Goal: Transaction & Acquisition: Book appointment/travel/reservation

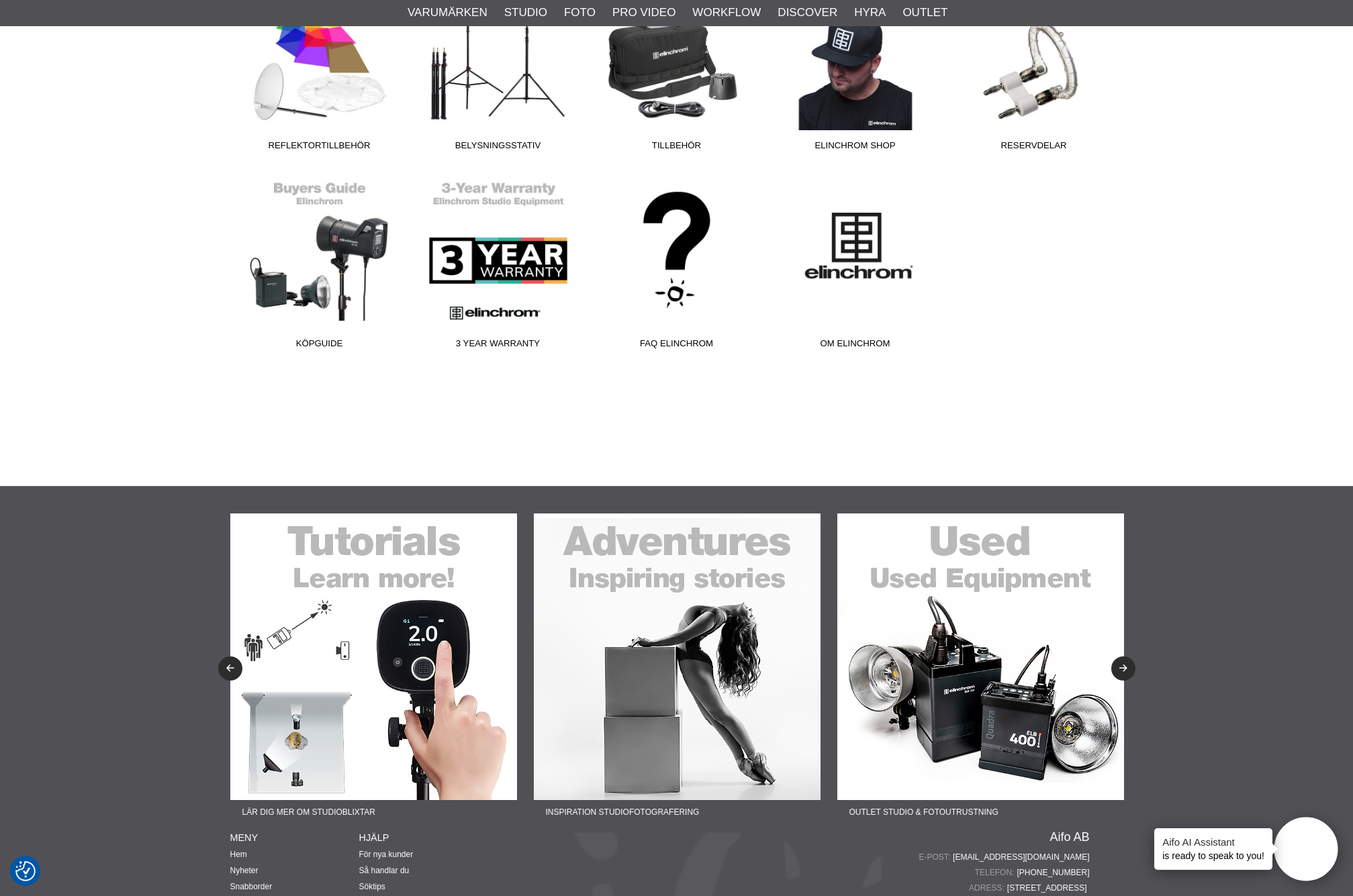
scroll to position [857, 0]
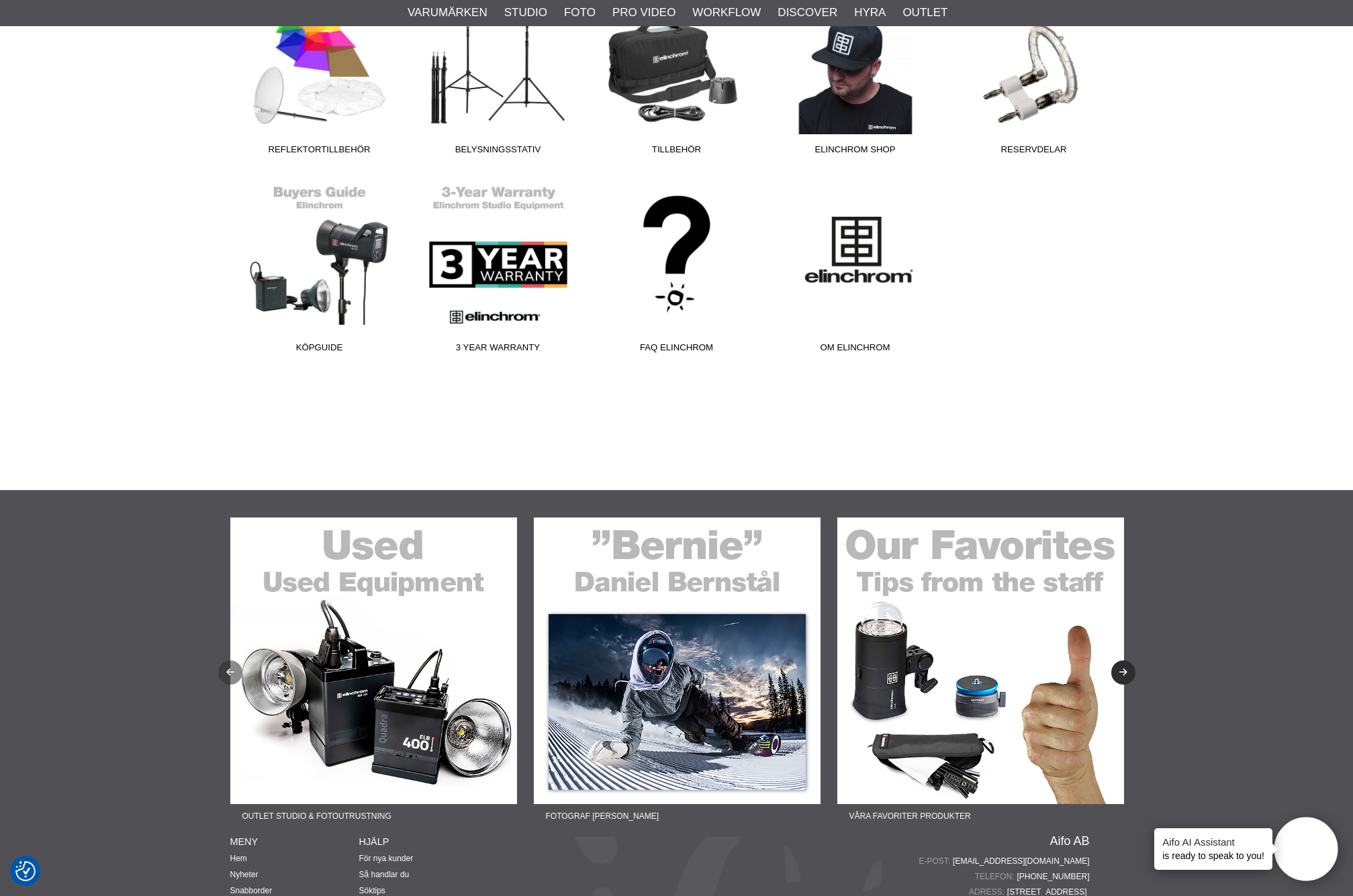
click at [228, 668] on icon "Previous" at bounding box center [230, 672] width 11 height 9
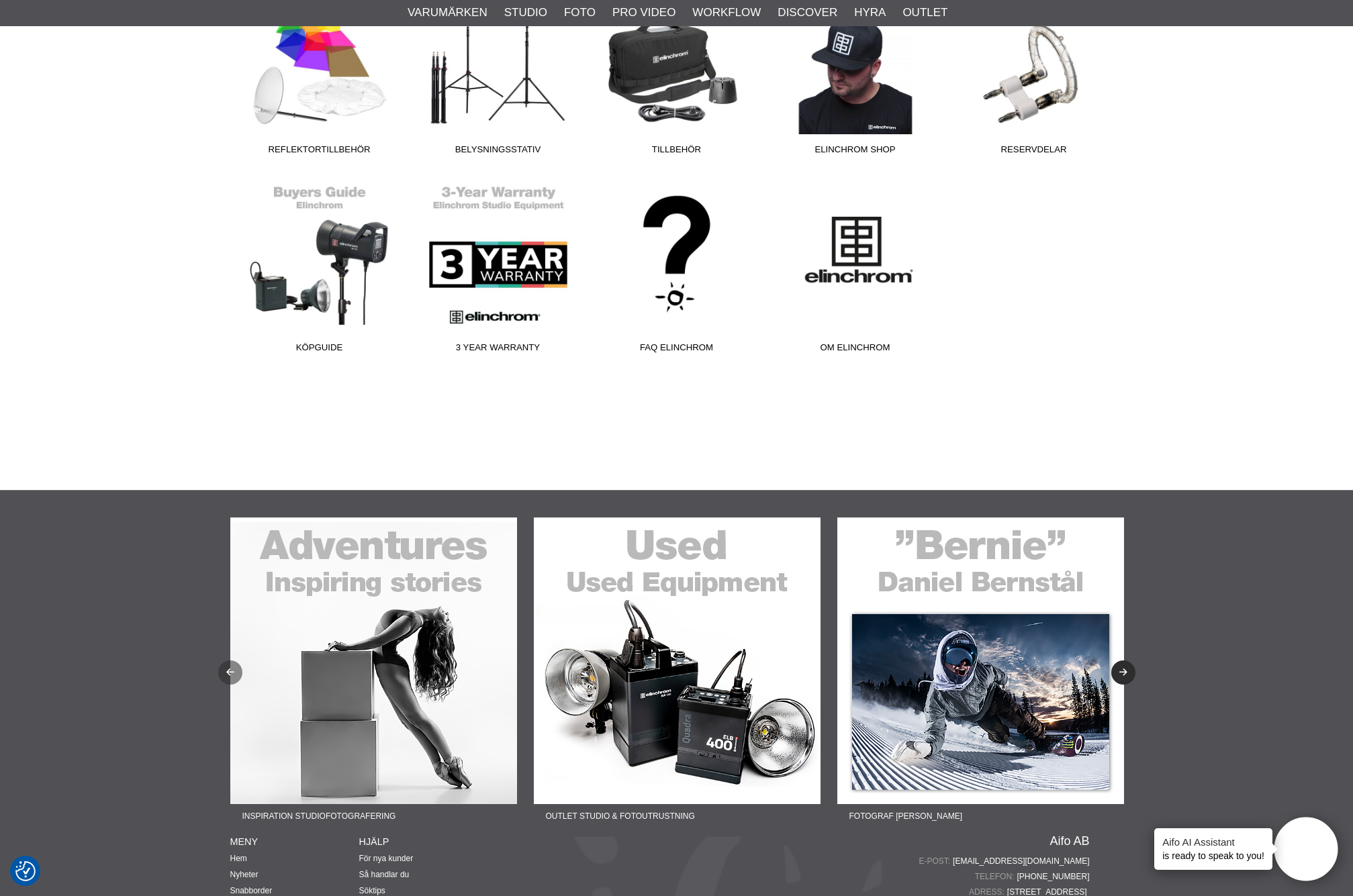
click at [228, 668] on icon "Previous" at bounding box center [230, 672] width 11 height 9
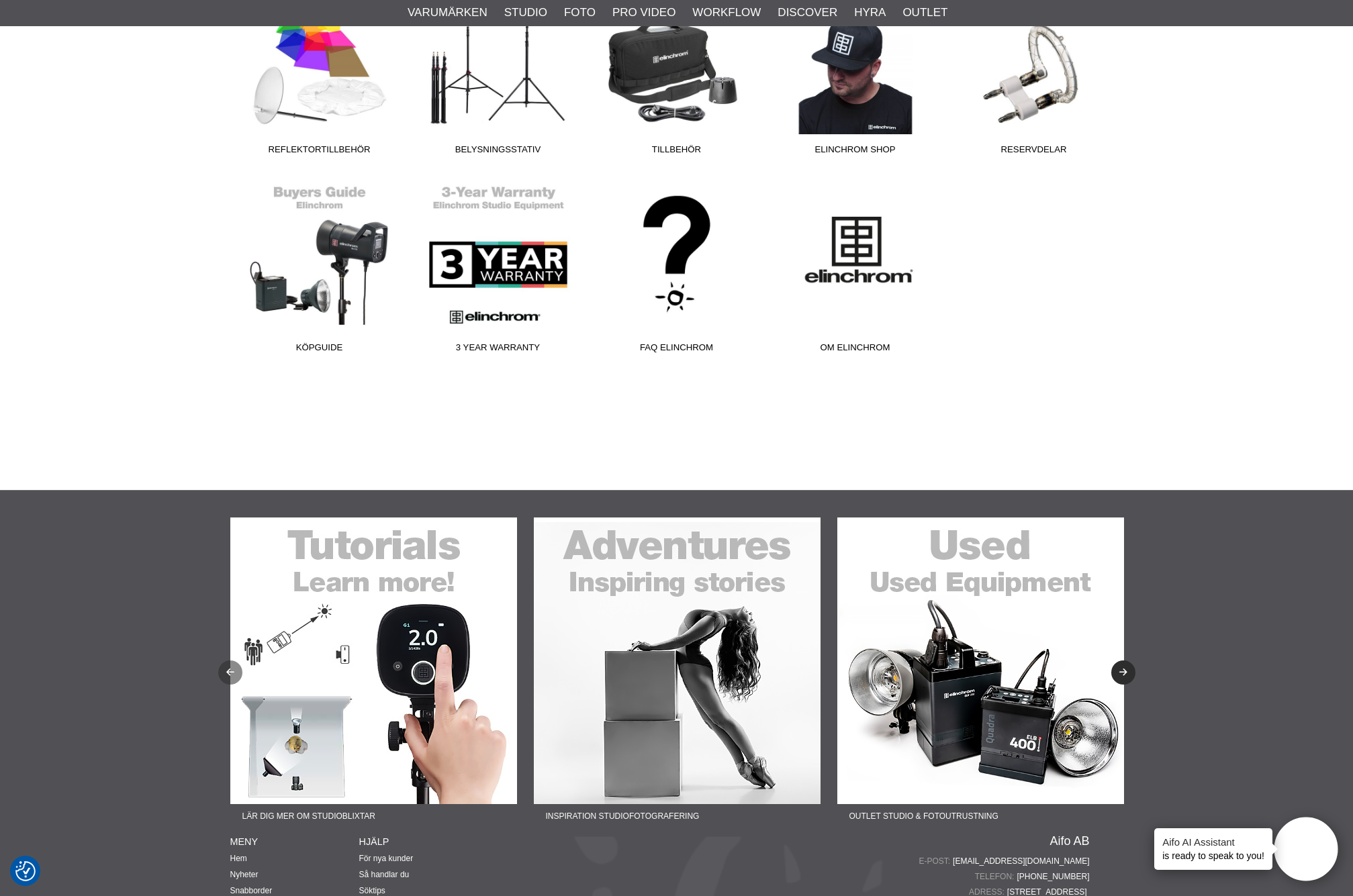
click at [228, 668] on icon "Previous" at bounding box center [230, 672] width 11 height 9
click at [1124, 661] on button "Next" at bounding box center [1123, 672] width 24 height 24
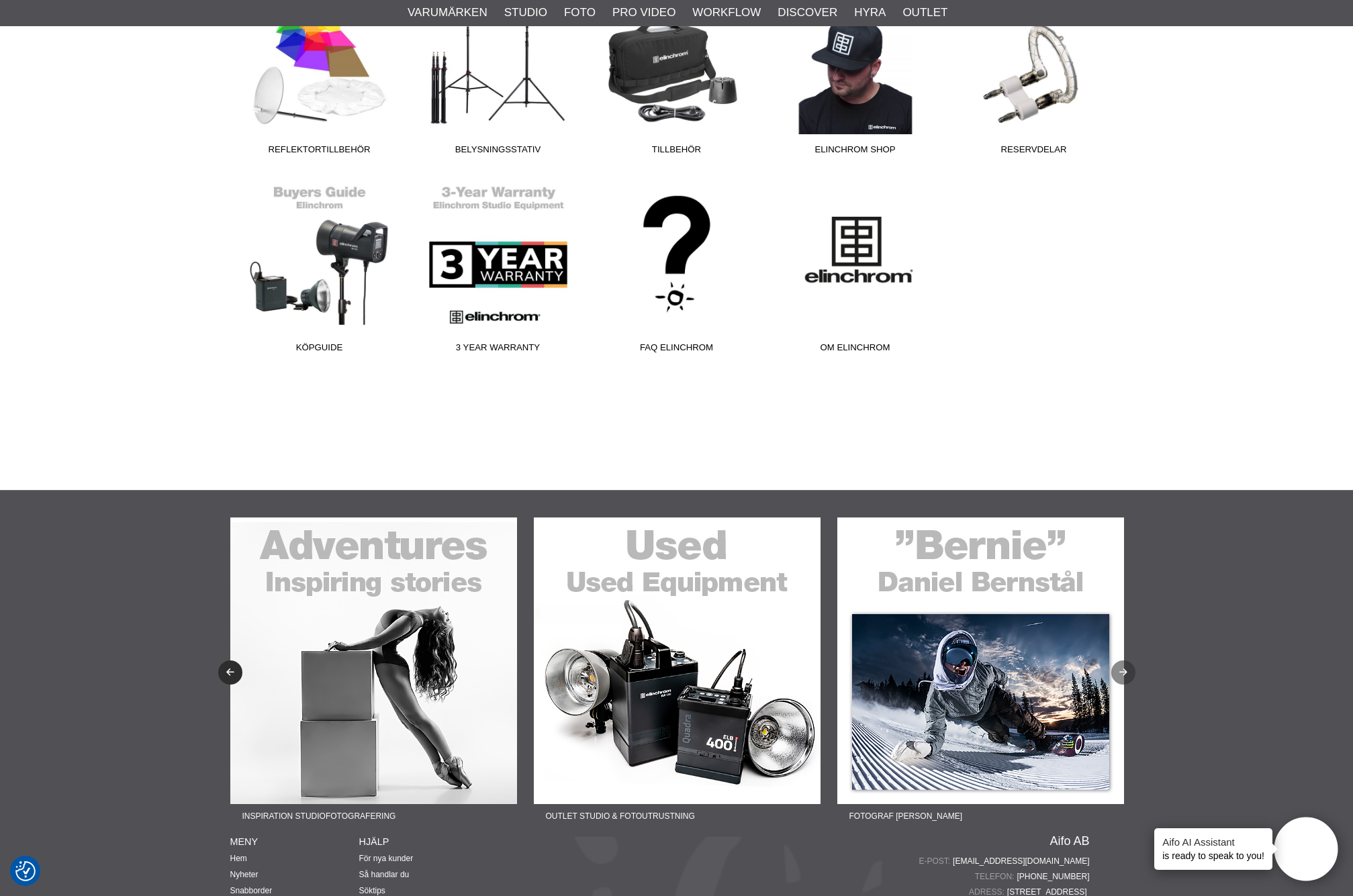
click at [1124, 668] on icon "Next" at bounding box center [1123, 672] width 11 height 9
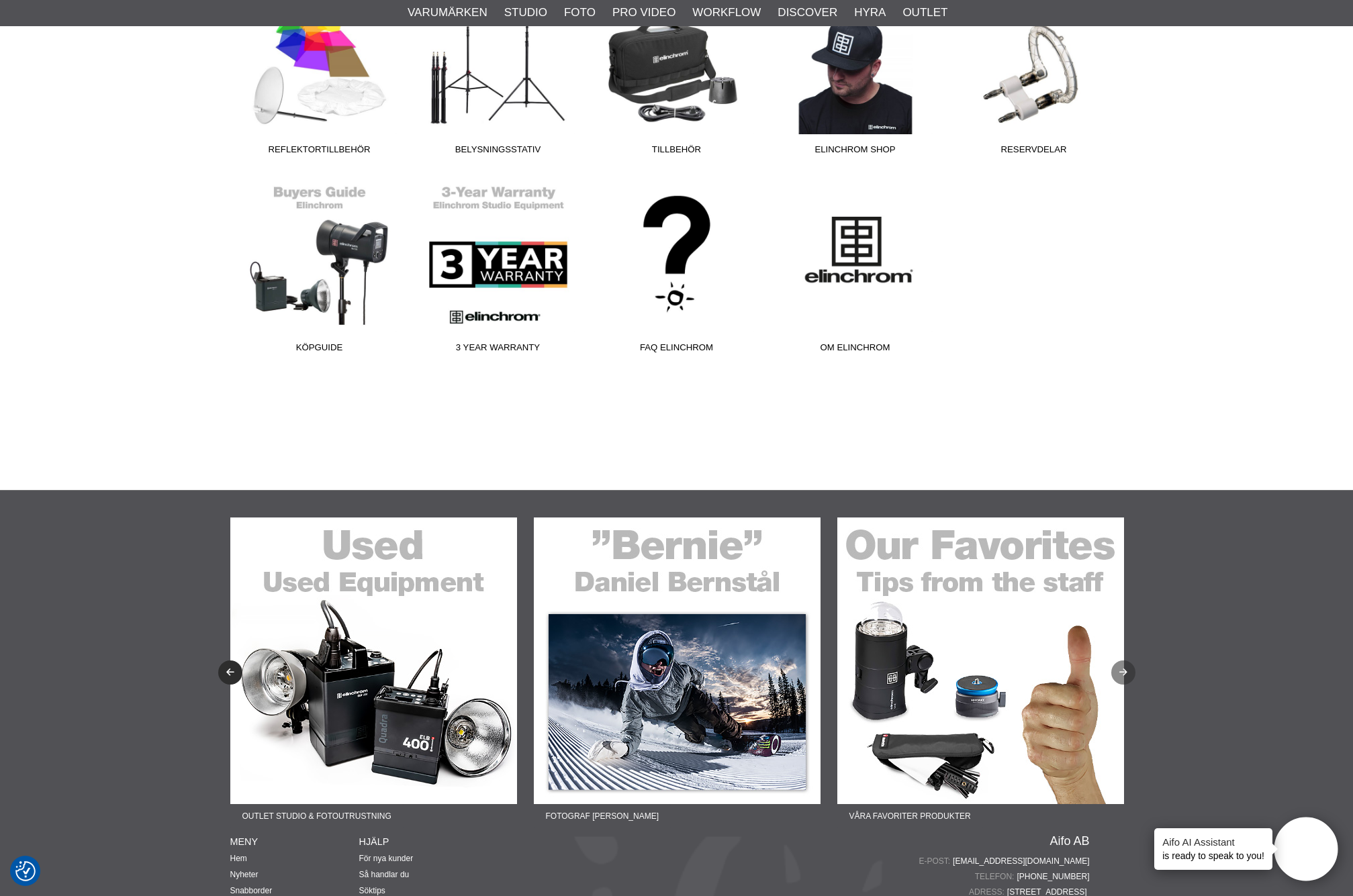
click at [1124, 668] on icon "Next" at bounding box center [1123, 672] width 11 height 9
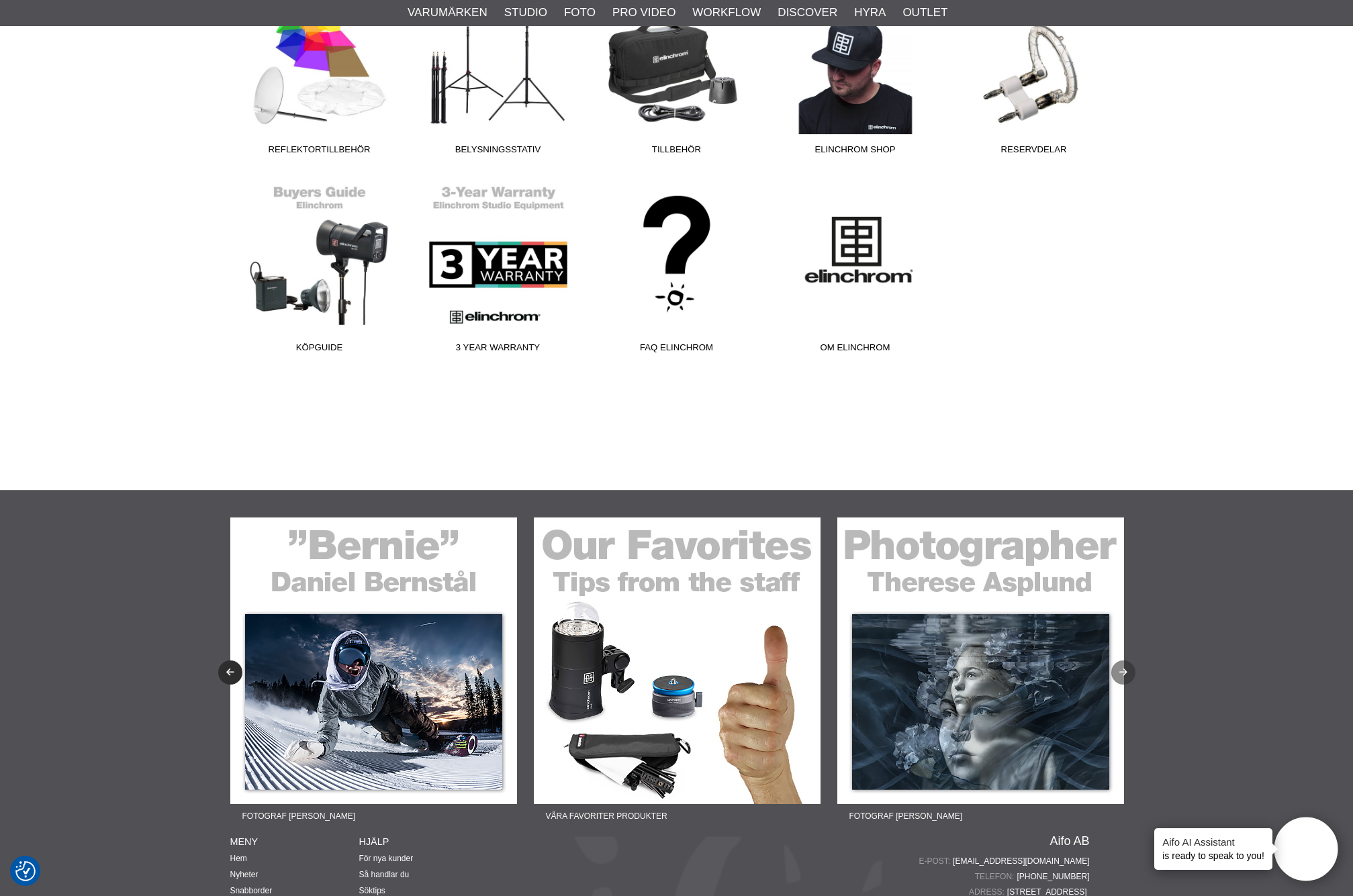
click at [1124, 668] on icon "Next" at bounding box center [1123, 672] width 11 height 9
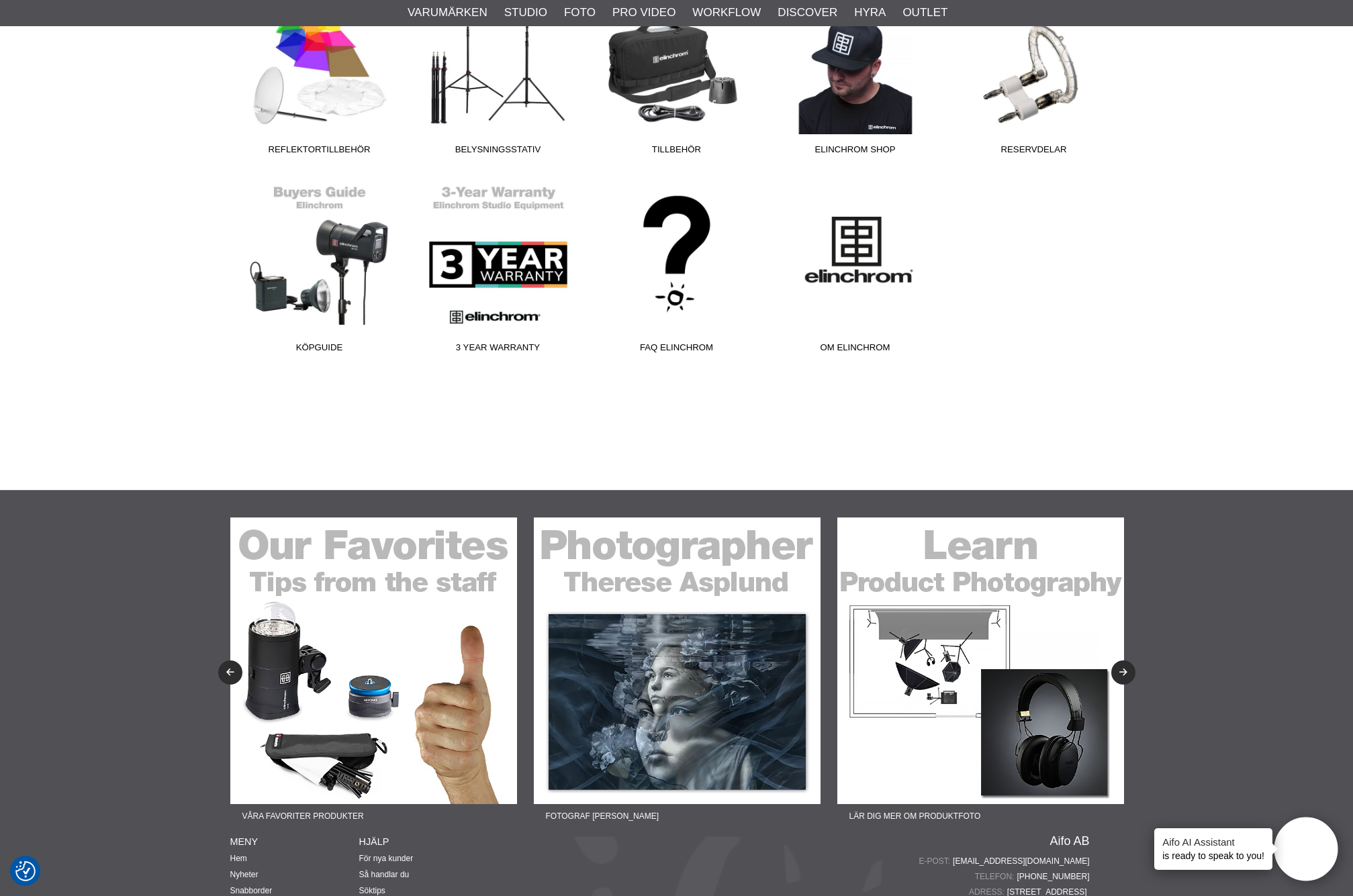
click at [639, 613] on img at bounding box center [677, 661] width 287 height 286
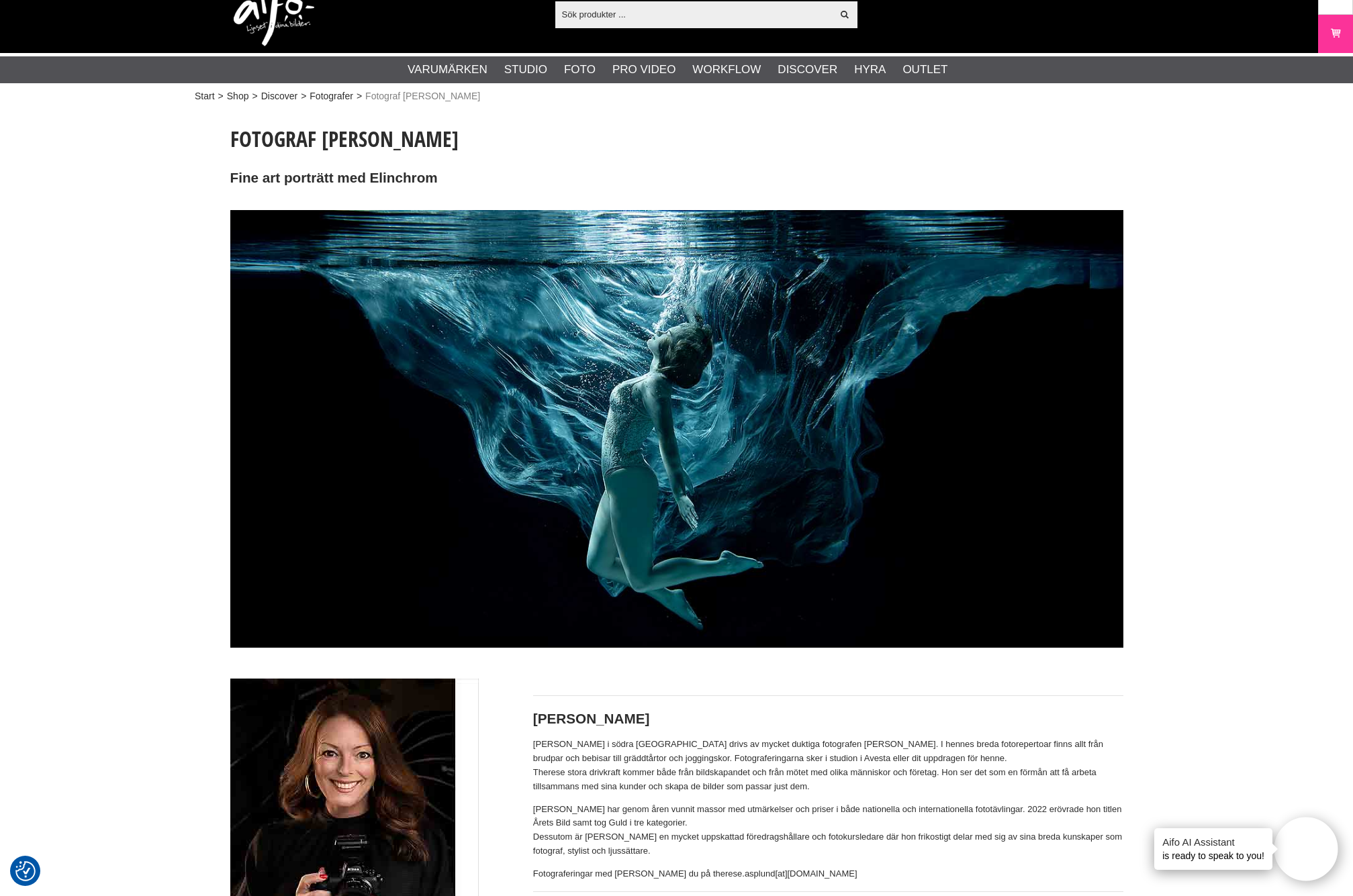
scroll to position [27, 0]
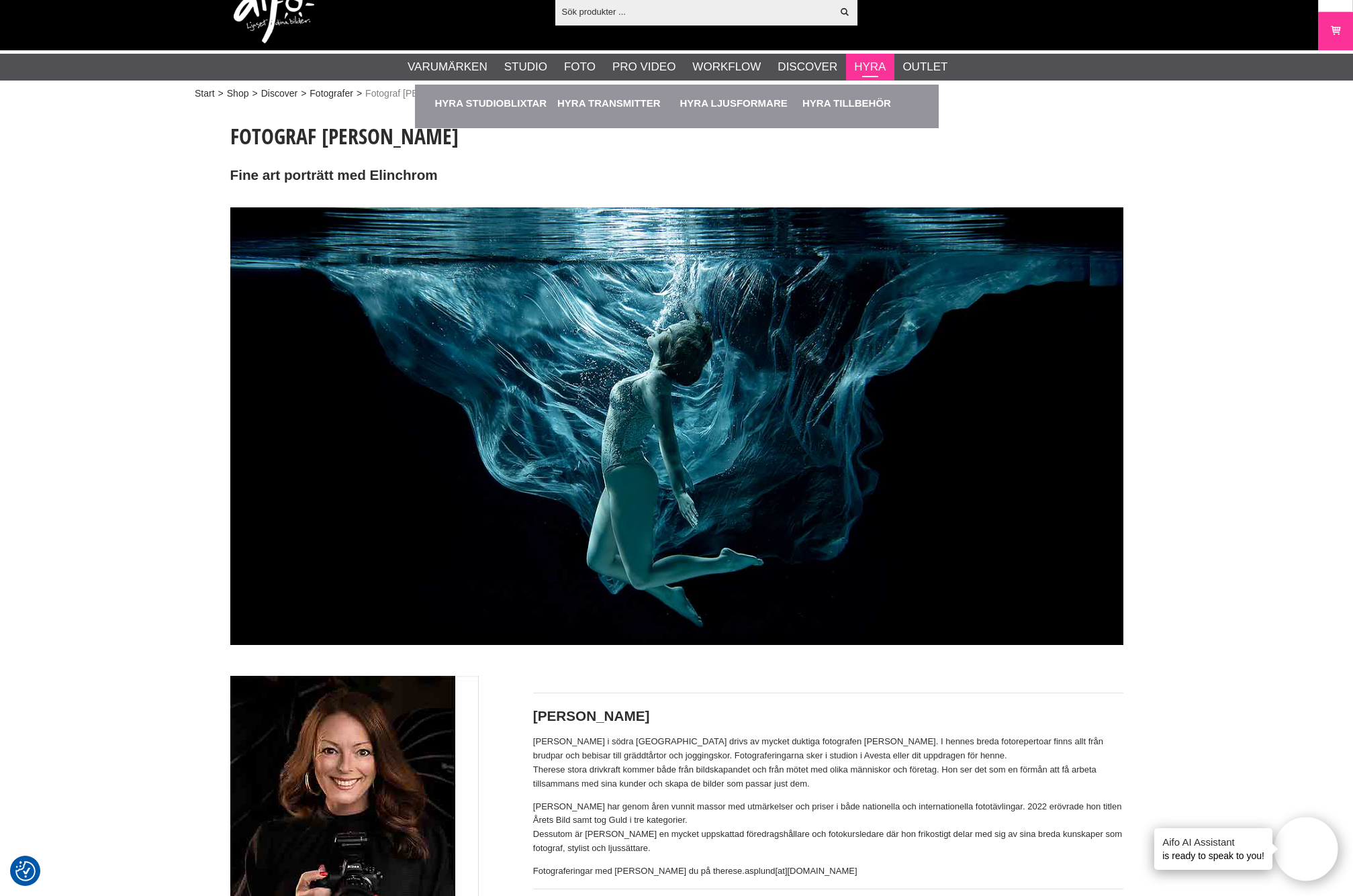
click at [867, 69] on link "Hyra" at bounding box center [869, 67] width 31 height 18
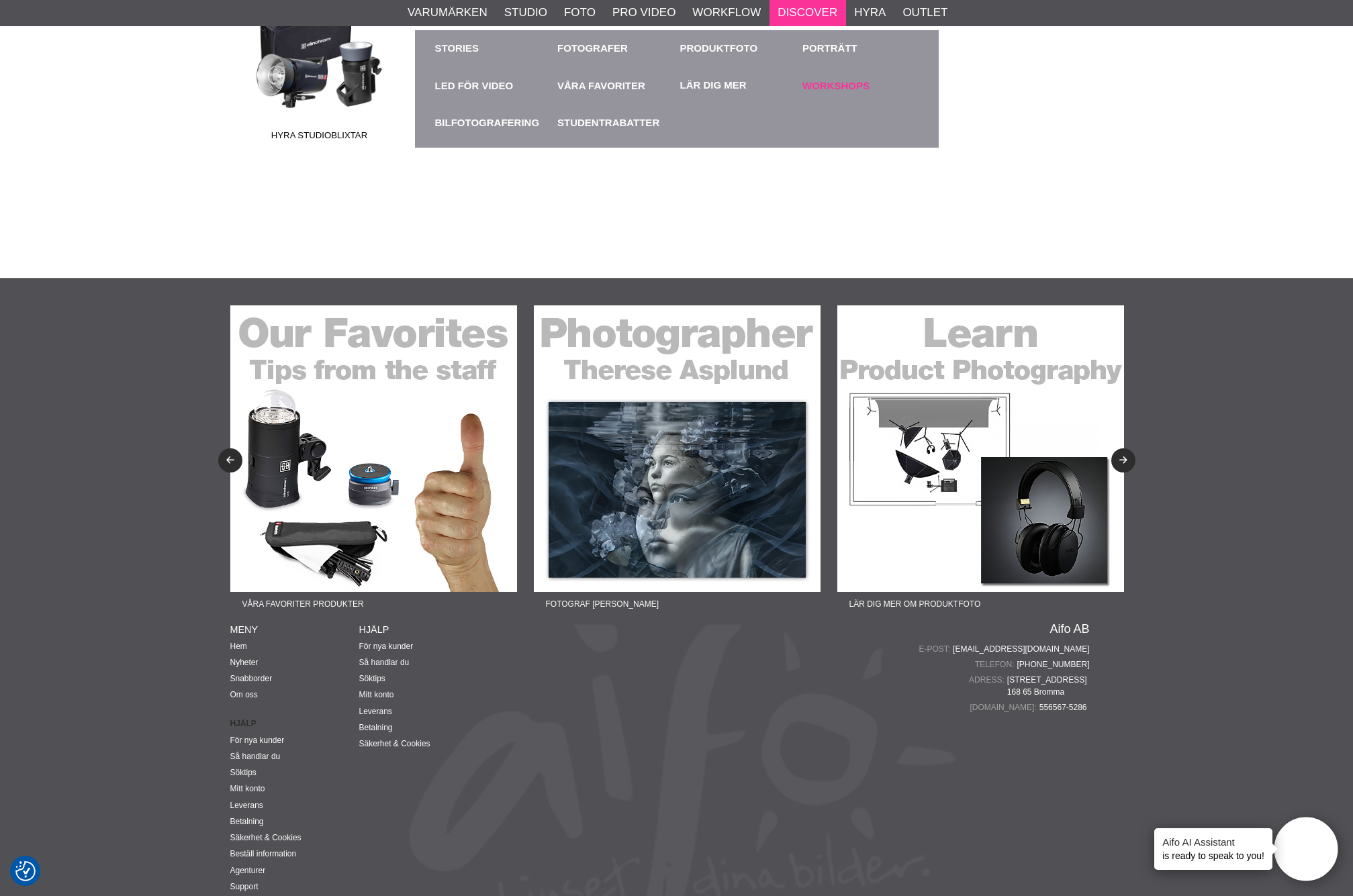
scroll to position [439, 0]
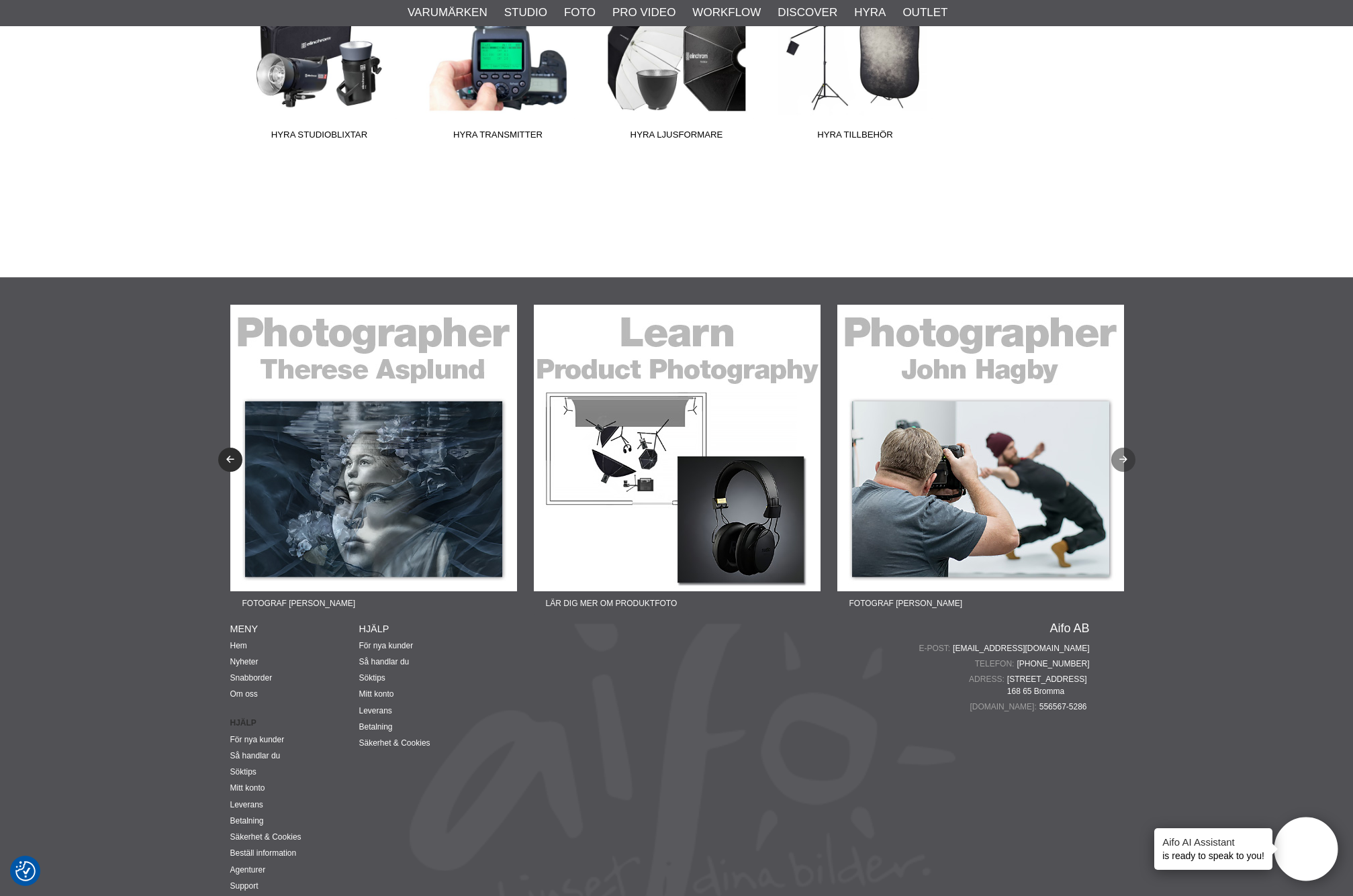
click at [1119, 456] on icon "Next" at bounding box center [1123, 460] width 11 height 9
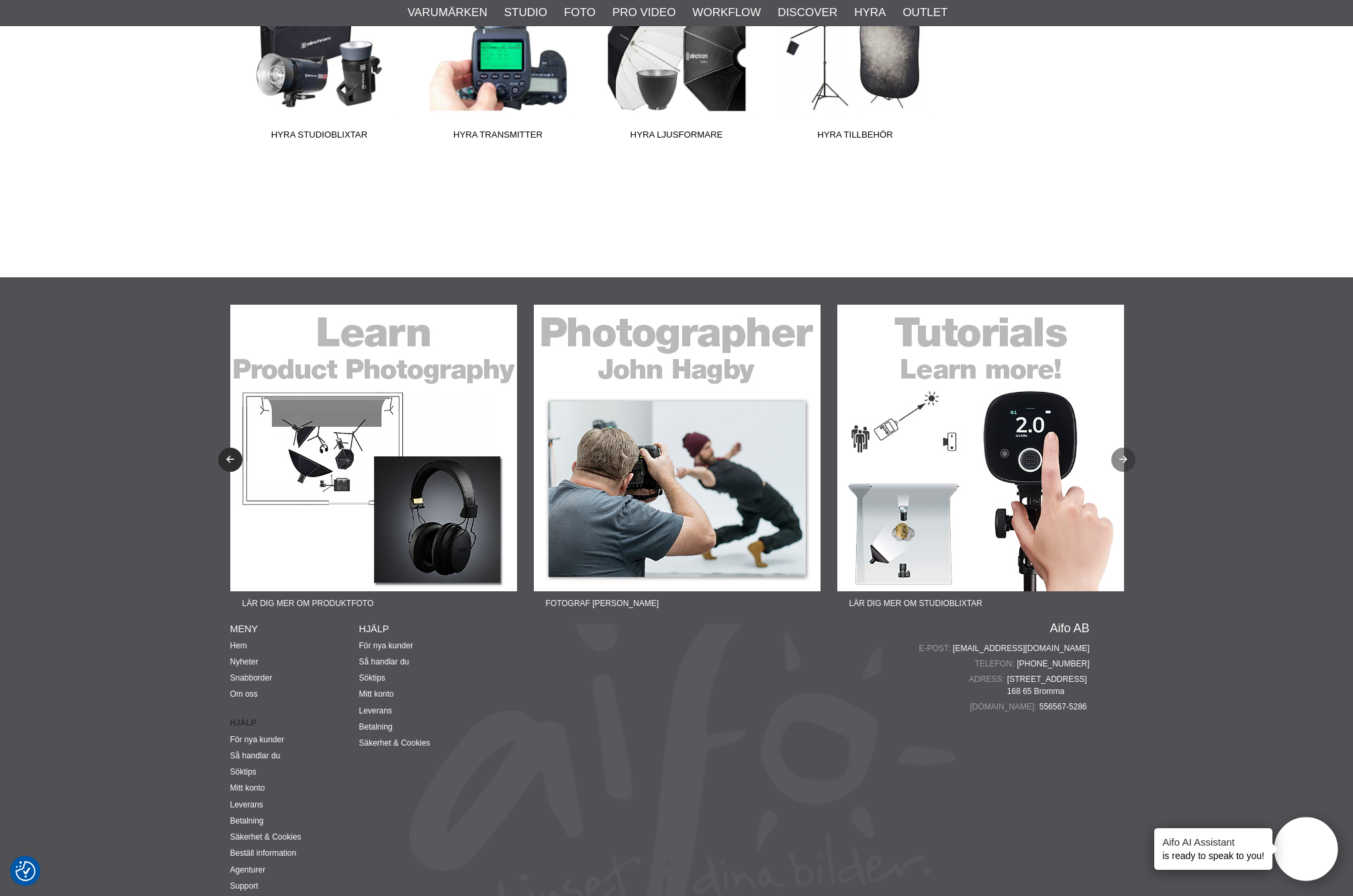
click at [1119, 456] on icon "Next" at bounding box center [1123, 460] width 11 height 9
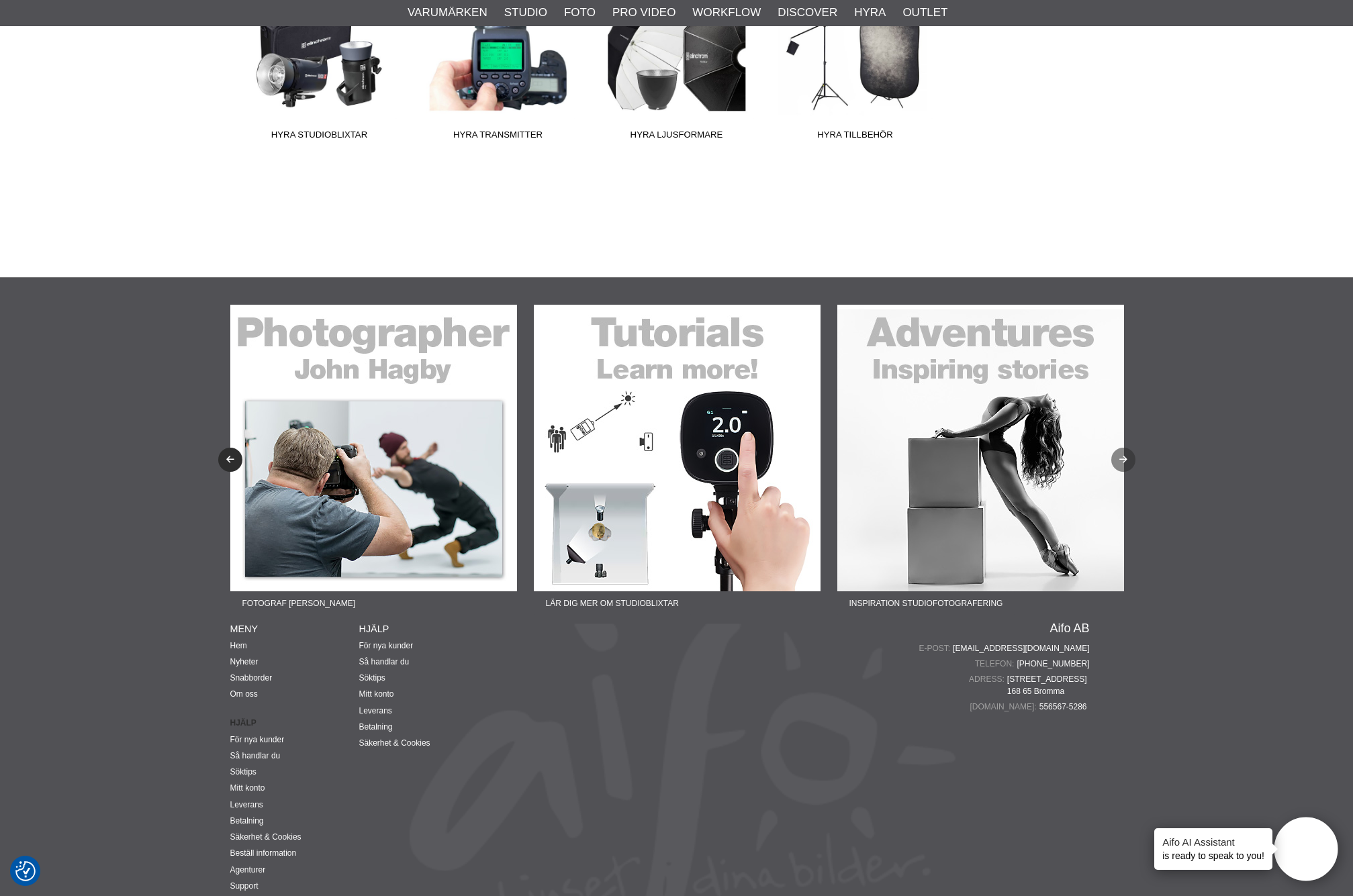
click at [1119, 456] on icon "Next" at bounding box center [1123, 460] width 11 height 9
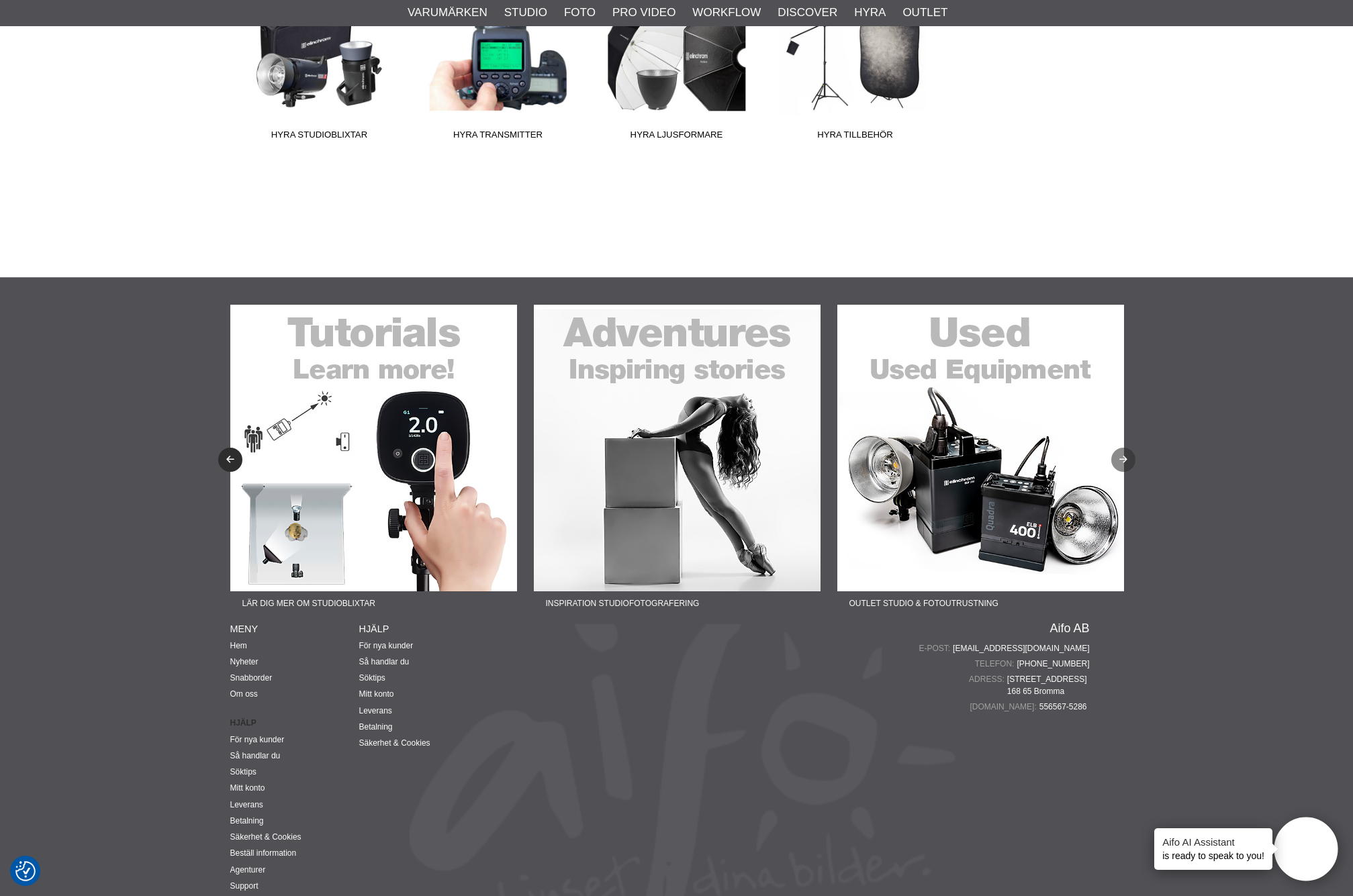
click at [1119, 456] on icon "Next" at bounding box center [1123, 460] width 11 height 9
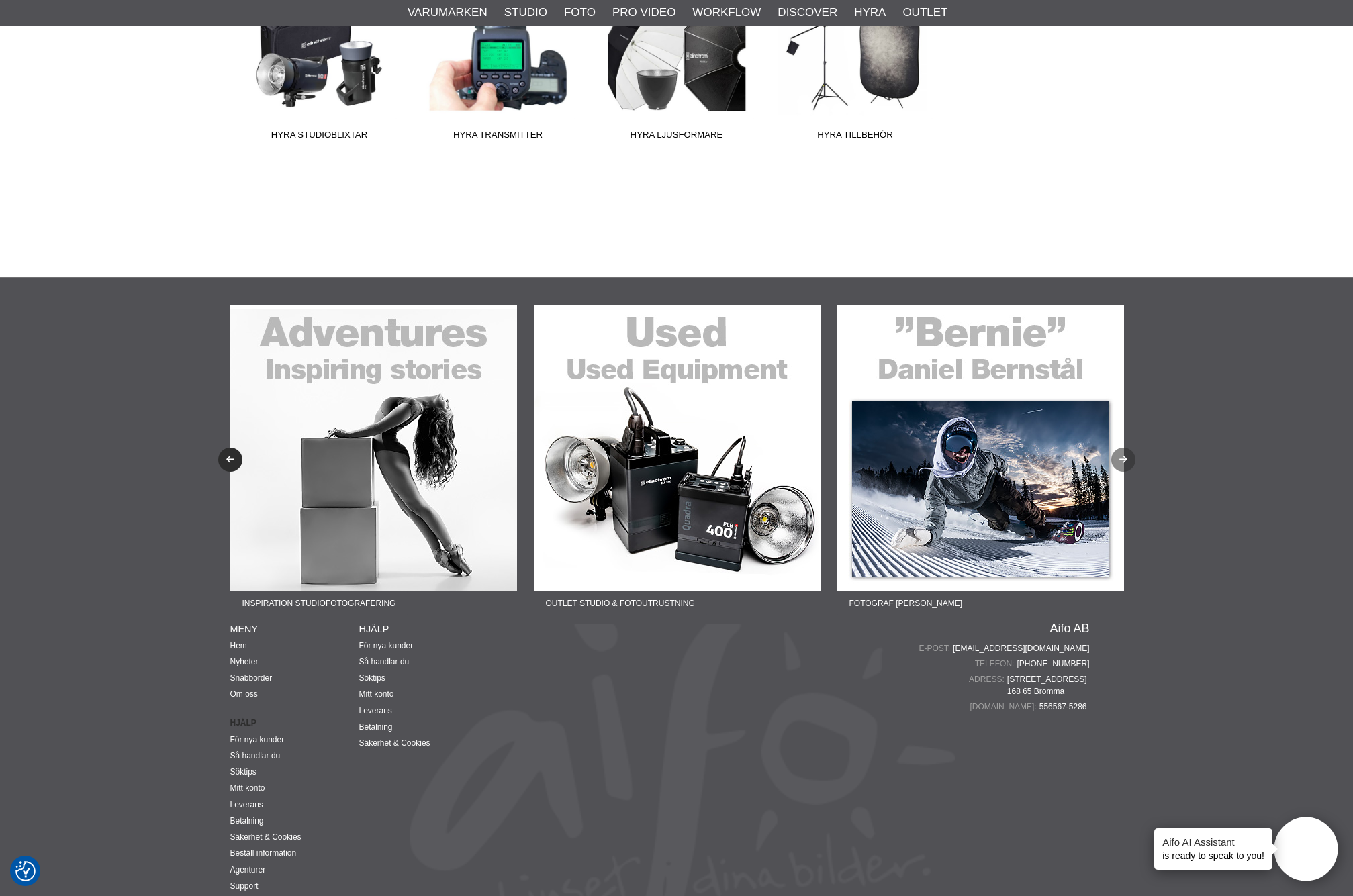
click at [1119, 456] on icon "Next" at bounding box center [1123, 460] width 11 height 9
